Goal: Task Accomplishment & Management: Use online tool/utility

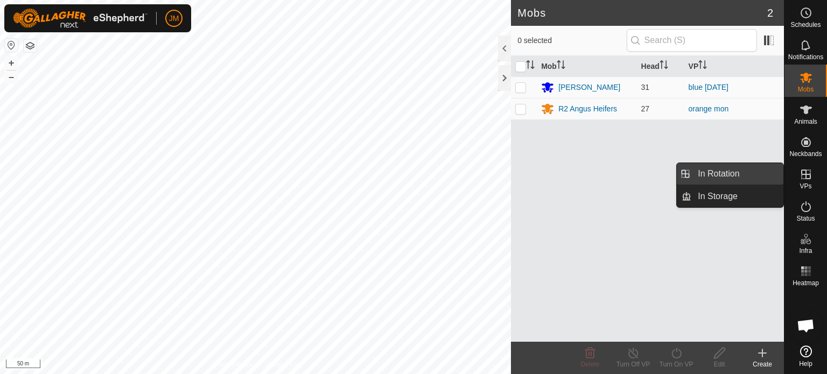
click at [725, 171] on link "In Rotation" at bounding box center [738, 174] width 92 height 22
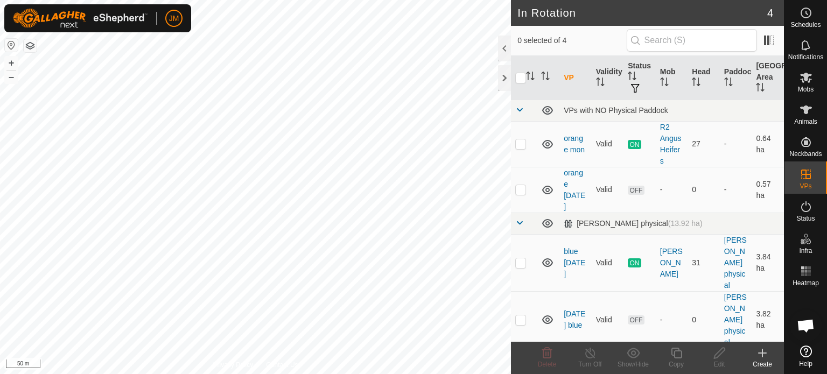
click at [764, 349] on icon at bounding box center [762, 353] width 13 height 13
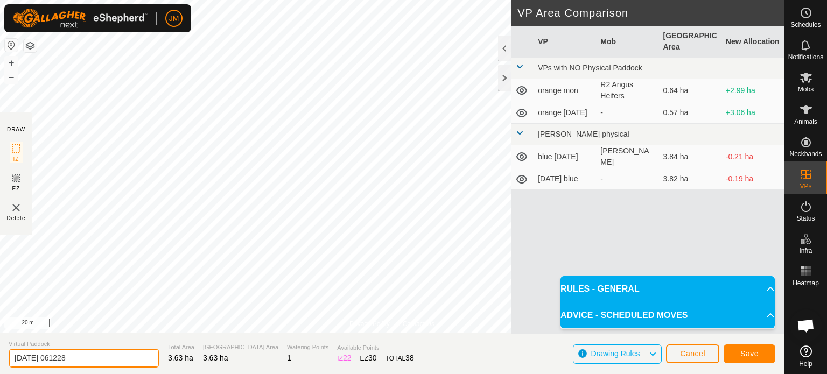
click at [99, 355] on input "[DATE] 061228" at bounding box center [84, 358] width 151 height 19
type input "2"
type input "blue tues"
click at [755, 358] on span "Save" at bounding box center [750, 354] width 18 height 9
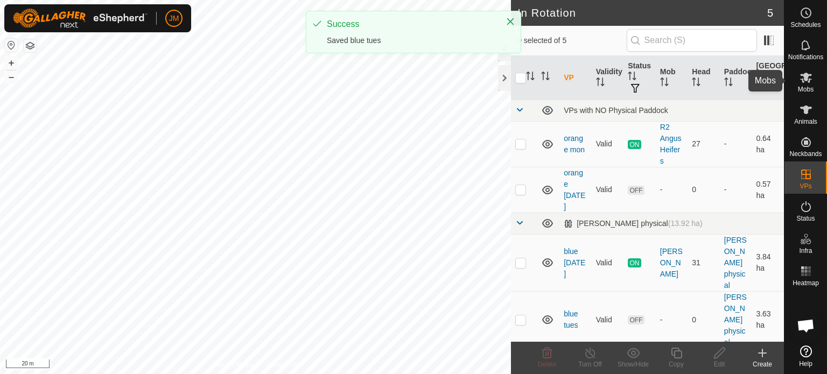
click at [808, 76] on icon at bounding box center [807, 78] width 12 height 10
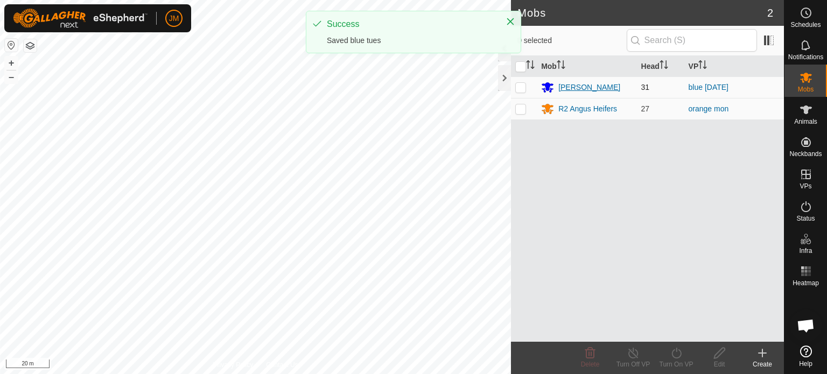
drag, startPoint x: 521, startPoint y: 85, endPoint x: 543, endPoint y: 92, distance: 22.7
click at [521, 86] on p-checkbox at bounding box center [521, 87] width 11 height 9
checkbox input "true"
click at [674, 358] on icon at bounding box center [677, 353] width 10 height 11
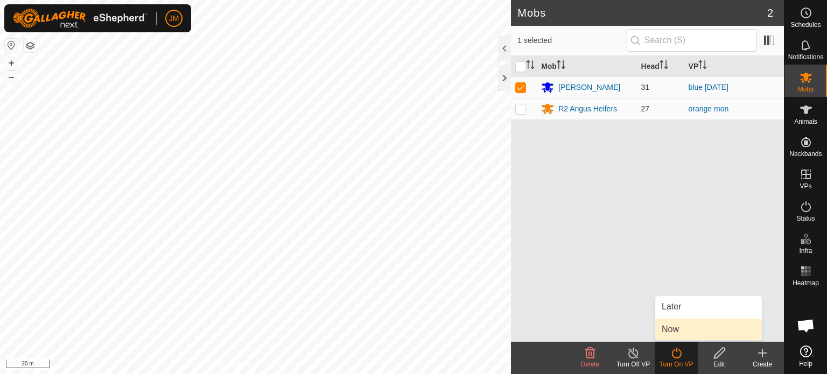
click at [680, 329] on link "Now" at bounding box center [709, 330] width 107 height 22
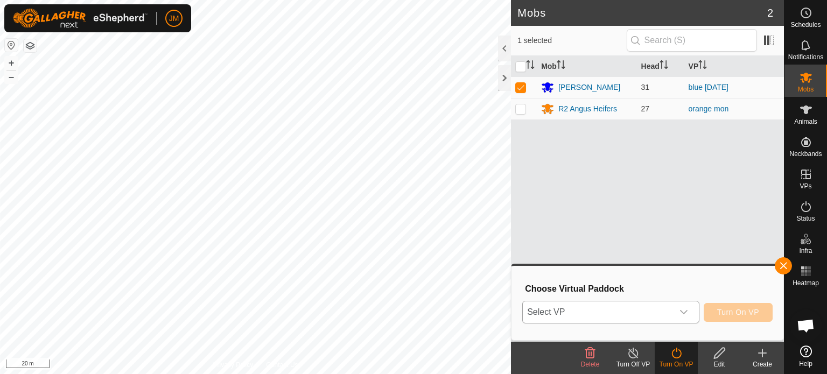
click at [658, 314] on span "Select VP" at bounding box center [598, 313] width 150 height 22
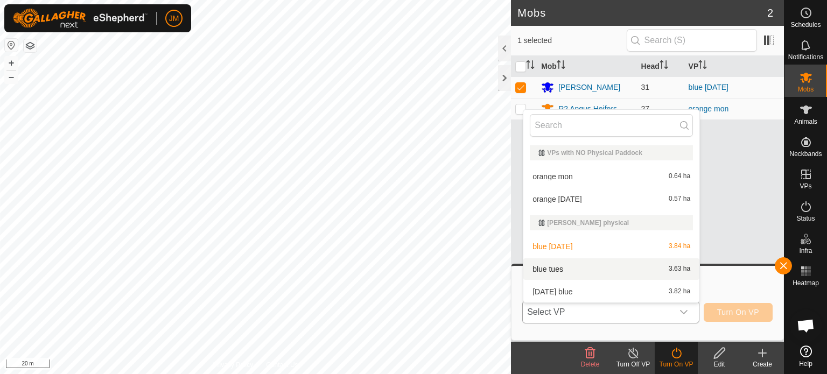
click at [639, 264] on li "blue tues 3.63 ha" at bounding box center [612, 270] width 176 height 22
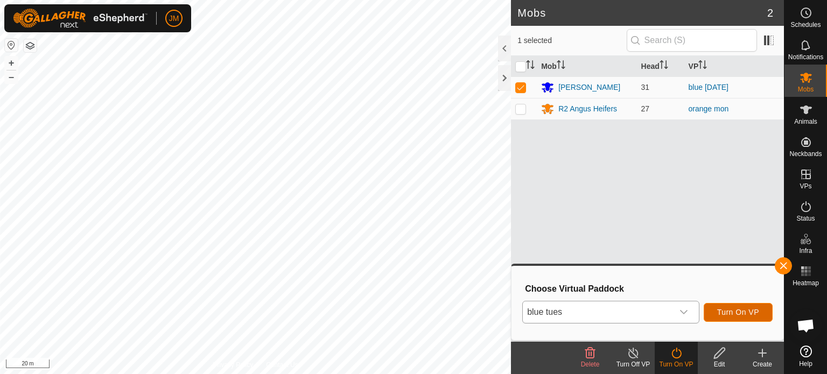
click at [736, 314] on span "Turn On VP" at bounding box center [739, 312] width 42 height 9
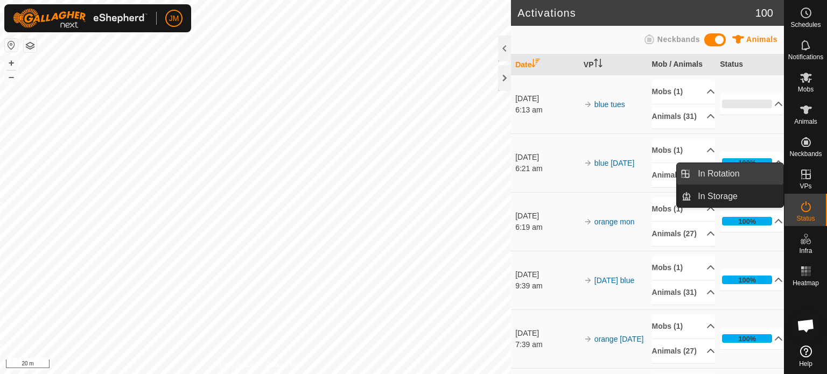
click at [739, 169] on link "In Rotation" at bounding box center [738, 174] width 92 height 22
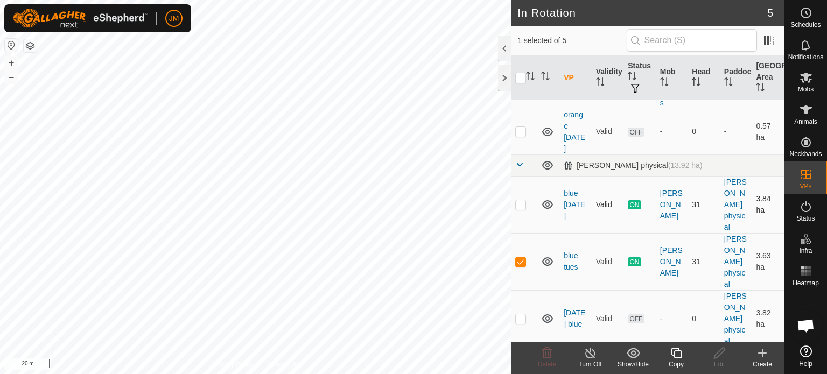
scroll to position [62, 0]
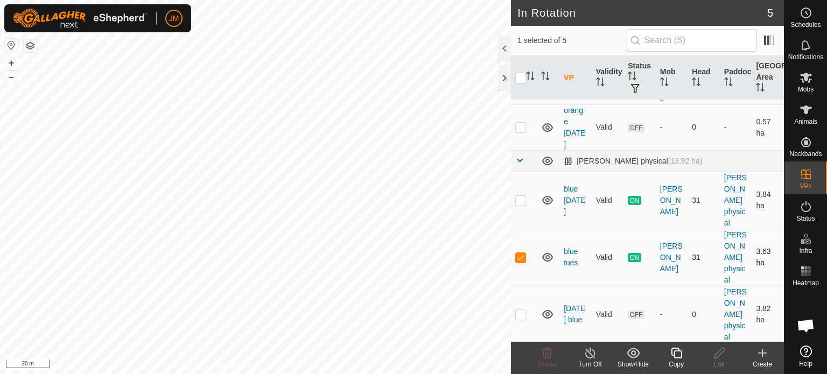
click at [516, 257] on p-checkbox at bounding box center [521, 257] width 11 height 9
checkbox input "false"
click at [520, 129] on p-checkbox at bounding box center [521, 127] width 11 height 9
click at [546, 358] on icon at bounding box center [547, 353] width 10 height 11
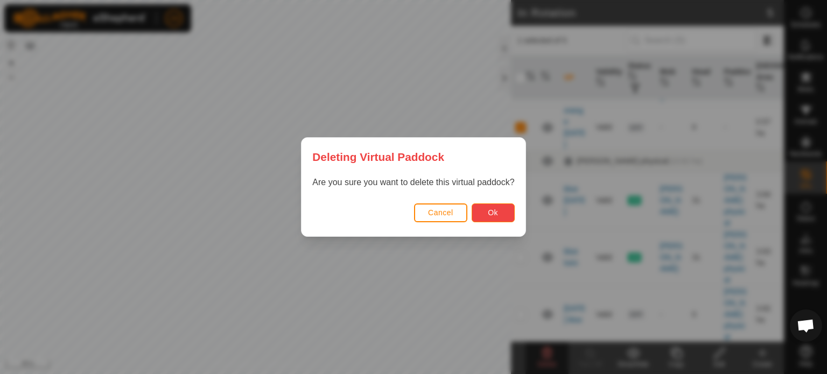
click at [498, 212] on span "Ok" at bounding box center [493, 212] width 10 height 9
checkbox input "false"
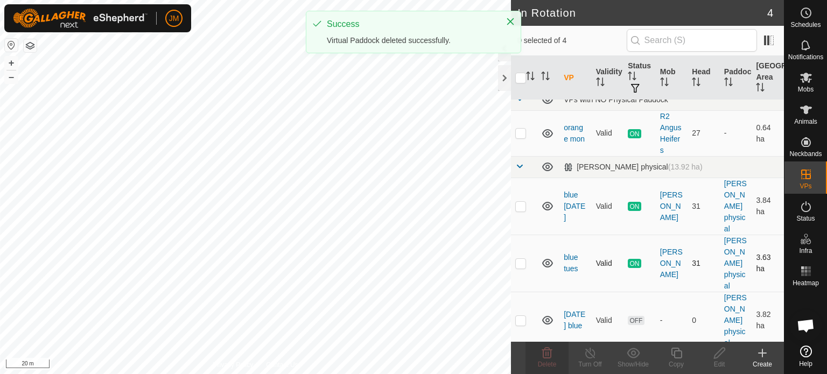
scroll to position [17, 0]
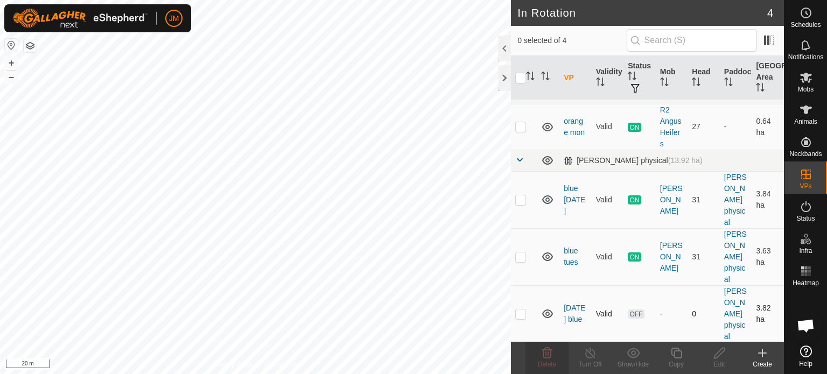
click at [519, 311] on p-checkbox at bounding box center [521, 314] width 11 height 9
checkbox input "true"
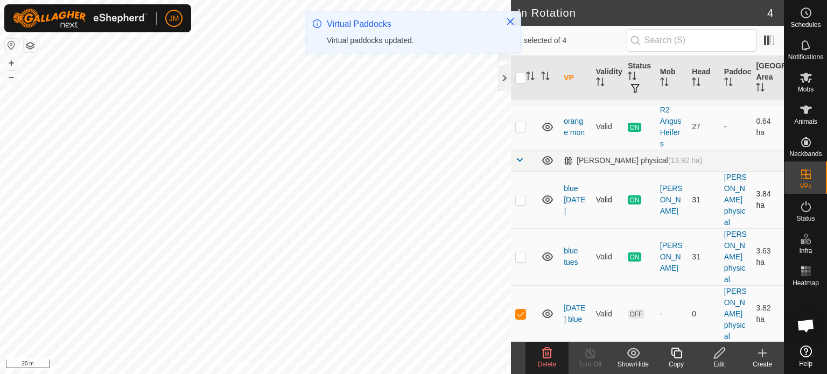
scroll to position [0, 0]
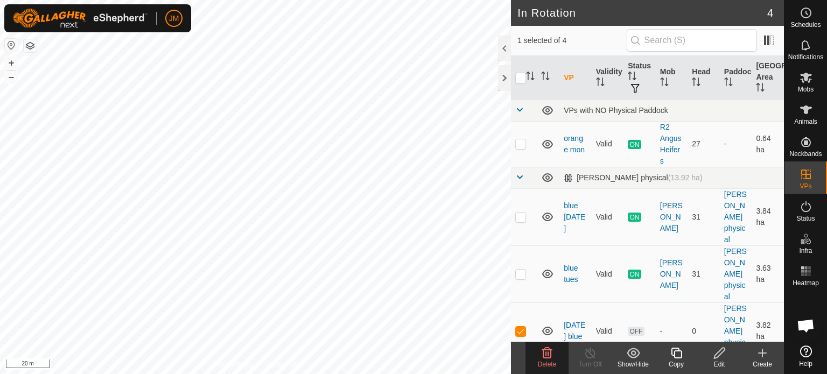
click at [543, 358] on icon at bounding box center [547, 353] width 10 height 11
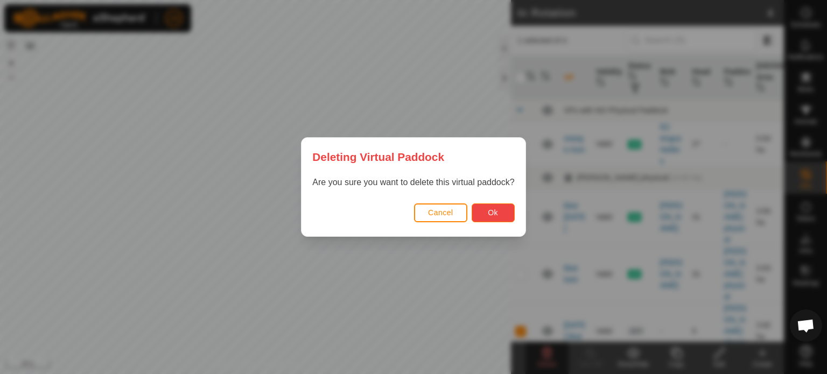
click at [491, 215] on span "Ok" at bounding box center [493, 212] width 10 height 9
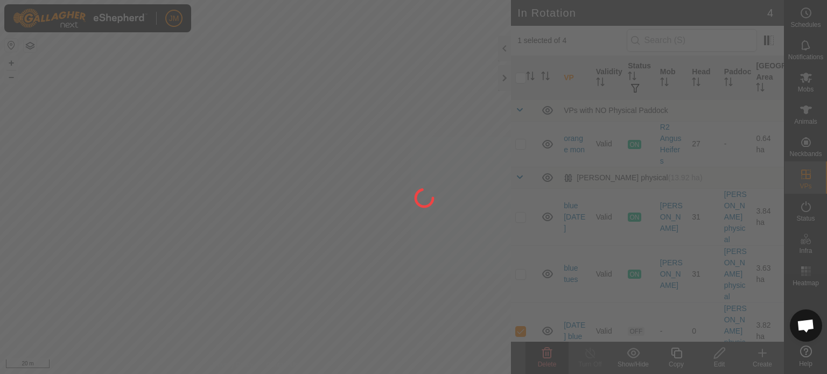
checkbox input "false"
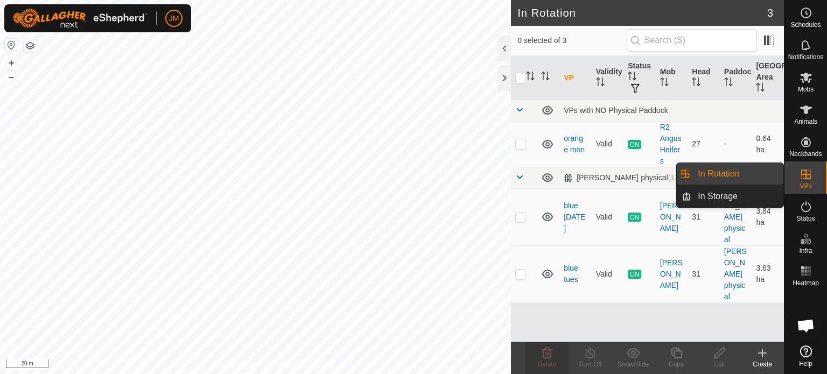
click at [724, 175] on link "In Rotation" at bounding box center [738, 174] width 92 height 22
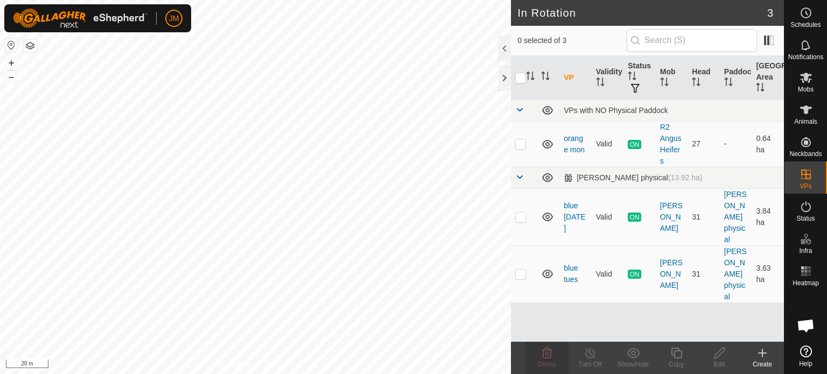
click at [760, 358] on icon at bounding box center [762, 353] width 13 height 13
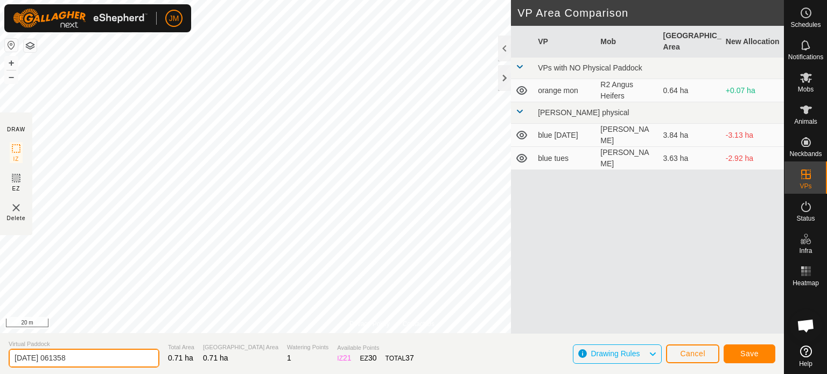
click at [92, 359] on input "[DATE] 061358" at bounding box center [84, 358] width 151 height 19
type input "2"
type input "orange tues"
click at [741, 350] on span "Save" at bounding box center [750, 354] width 18 height 9
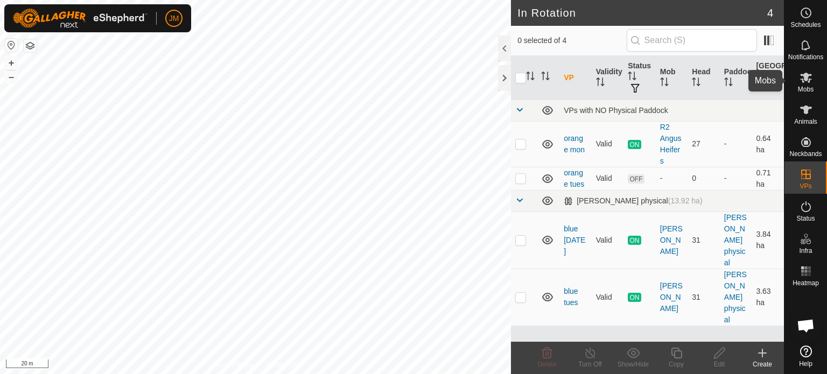
click at [810, 79] on icon at bounding box center [807, 78] width 12 height 10
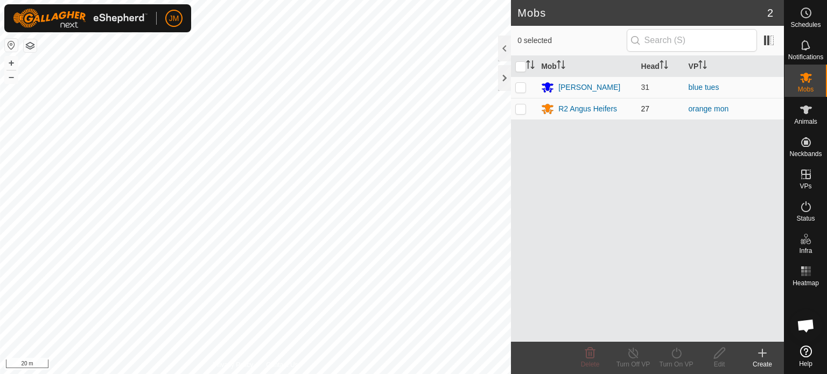
click at [521, 111] on p-checkbox at bounding box center [521, 109] width 11 height 9
checkbox input "true"
click at [680, 356] on icon at bounding box center [677, 353] width 10 height 11
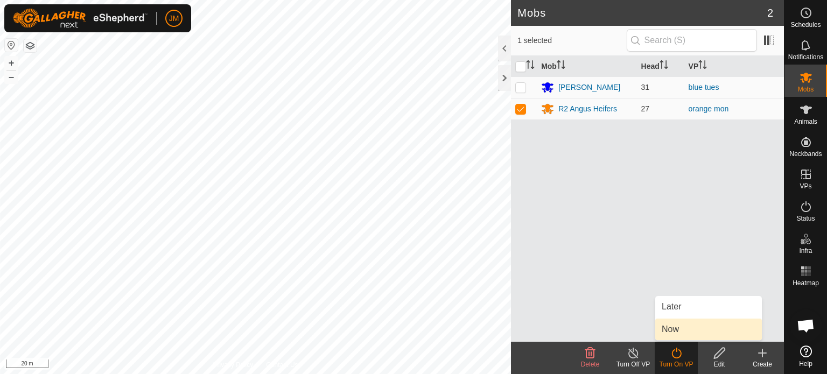
click at [680, 332] on link "Now" at bounding box center [709, 330] width 107 height 22
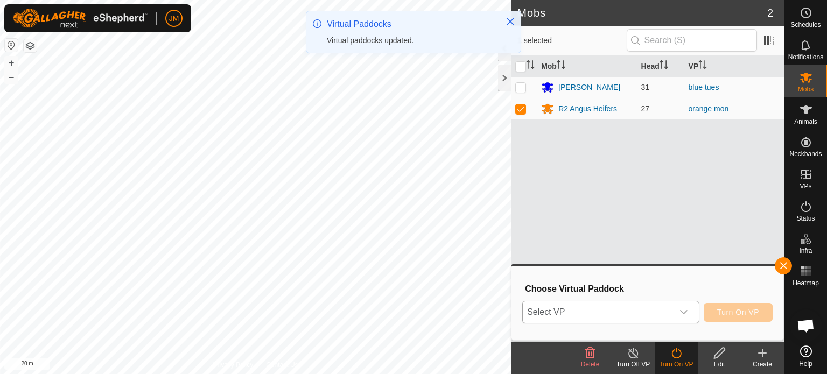
click at [669, 309] on span "Select VP" at bounding box center [598, 313] width 150 height 22
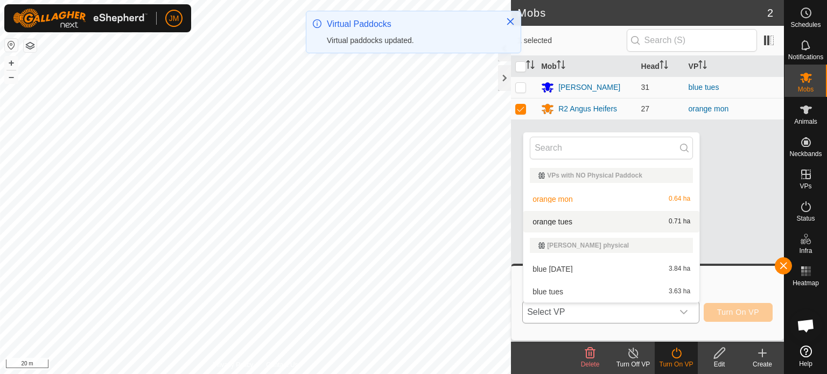
click at [645, 224] on li "orange tues 0.71 ha" at bounding box center [612, 222] width 176 height 22
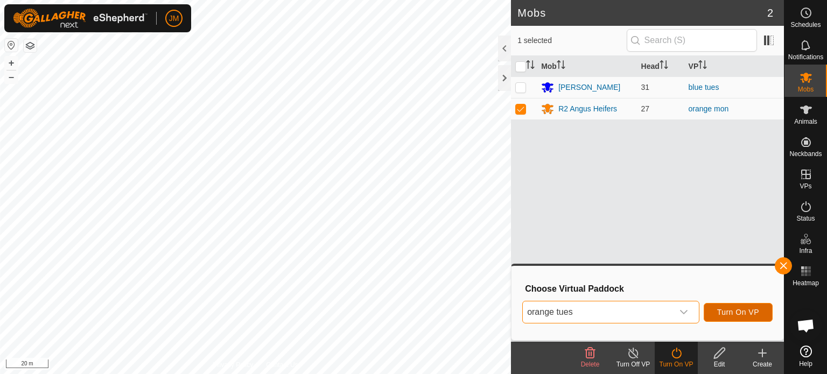
click at [739, 314] on span "Turn On VP" at bounding box center [739, 312] width 42 height 9
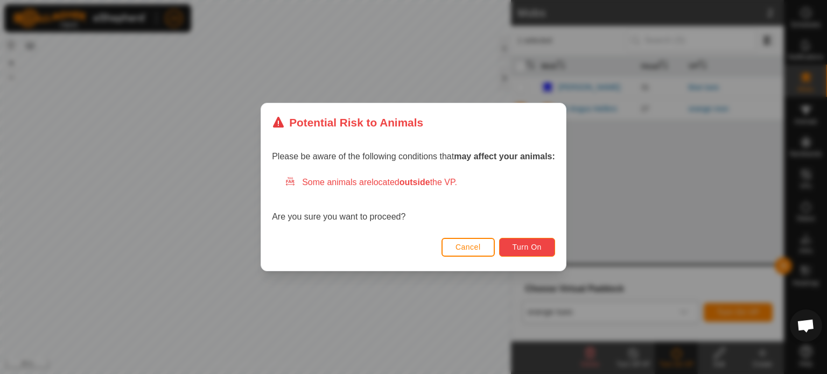
click at [545, 249] on button "Turn On" at bounding box center [527, 247] width 56 height 19
